Goal: Navigation & Orientation: Find specific page/section

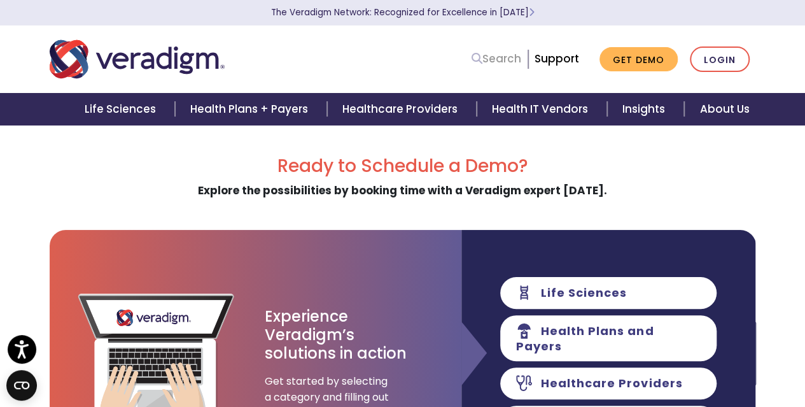
click at [496, 60] on link "Search" at bounding box center [497, 58] width 50 height 17
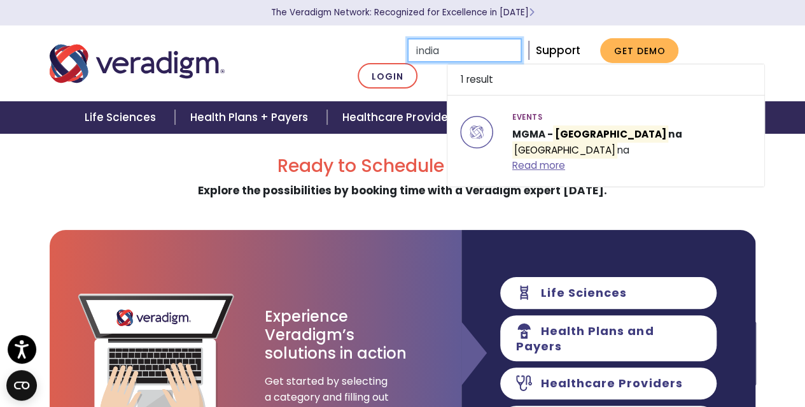
type input "india"
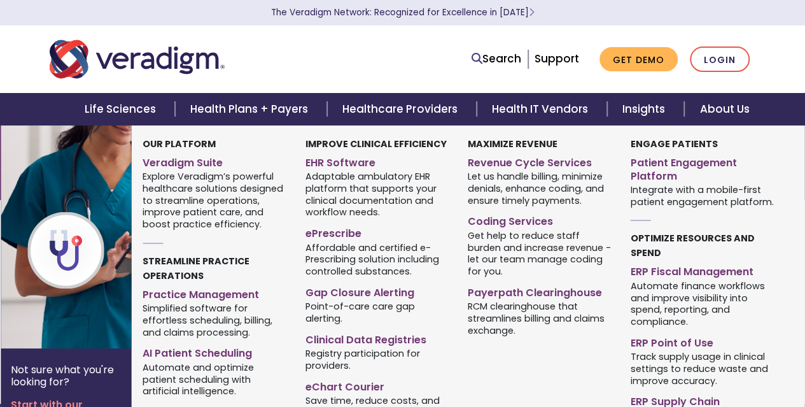
type input "india"
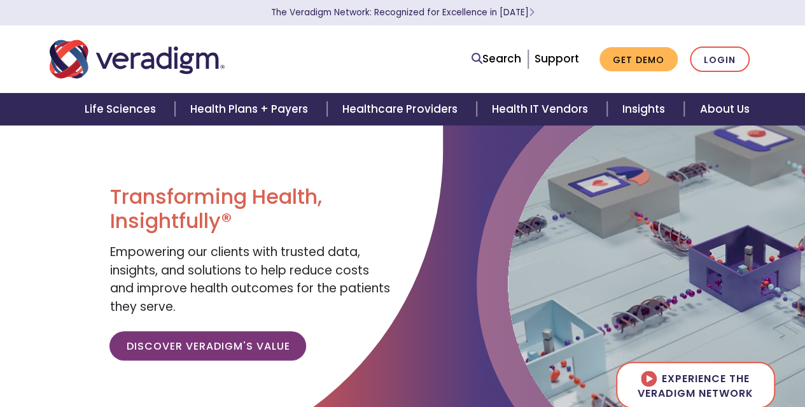
scroll to position [1631, 0]
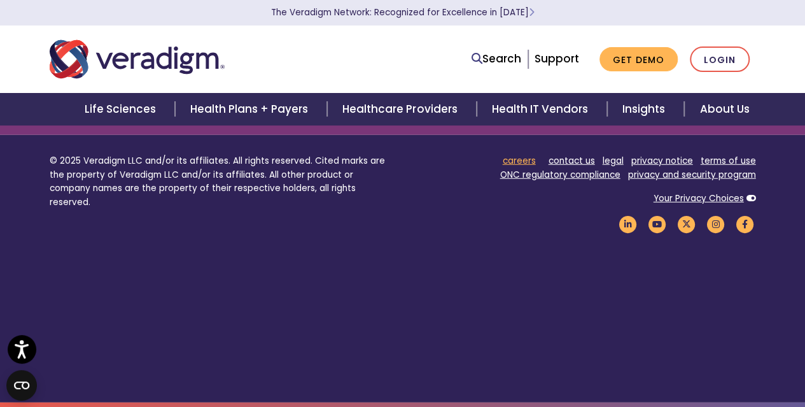
click at [526, 157] on link "careers" at bounding box center [519, 161] width 33 height 12
